Goal: Information Seeking & Learning: Learn about a topic

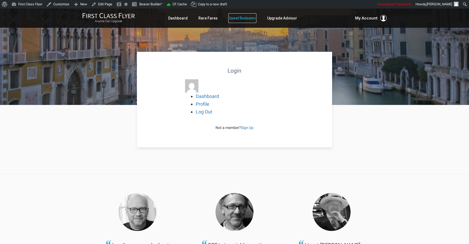
click at [236, 19] on link "Sweet Redeems" at bounding box center [242, 18] width 28 height 10
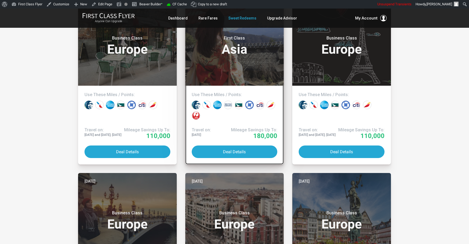
scroll to position [201, 0]
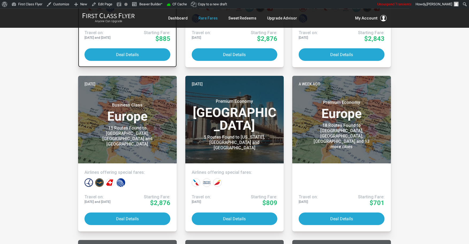
scroll to position [252, 0]
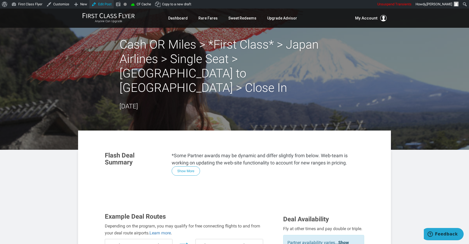
click at [104, 5] on link "Edit Post" at bounding box center [101, 4] width 24 height 9
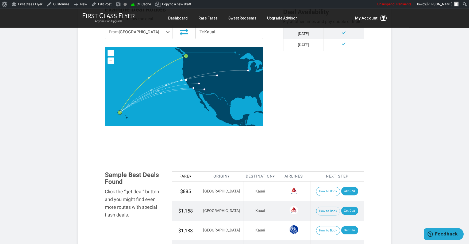
scroll to position [201, 0]
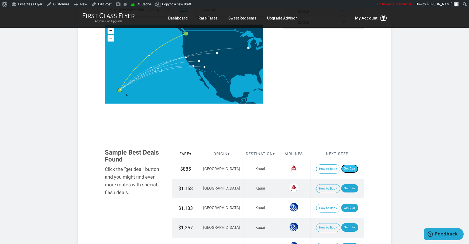
click at [348, 169] on link "Get Deal" at bounding box center [349, 169] width 17 height 9
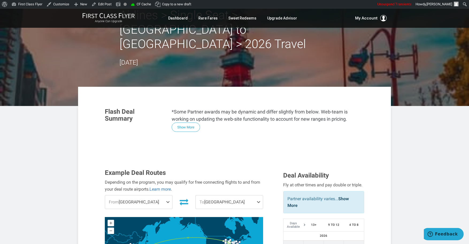
scroll to position [90, 0]
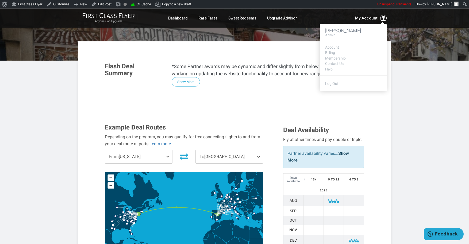
scroll to position [77, 0]
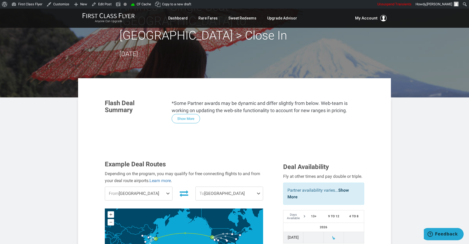
scroll to position [60, 0]
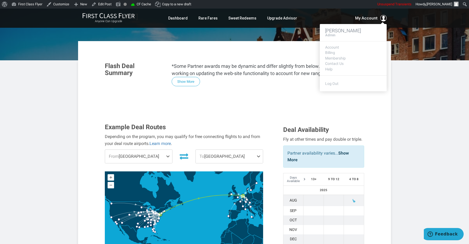
scroll to position [116, 0]
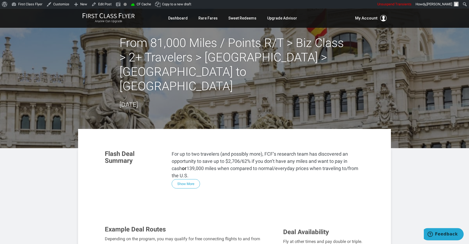
scroll to position [107, 0]
